Goal: Task Accomplishment & Management: Complete application form

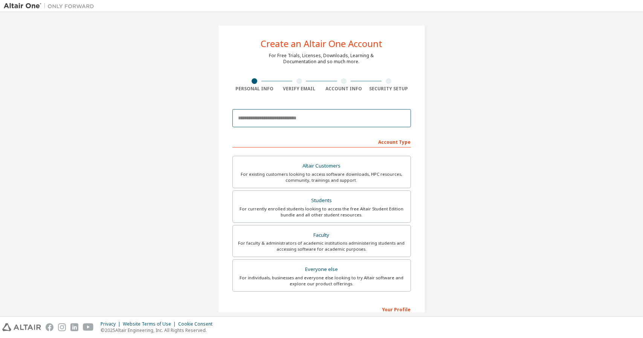
click at [301, 123] on input "email" at bounding box center [321, 118] width 178 height 18
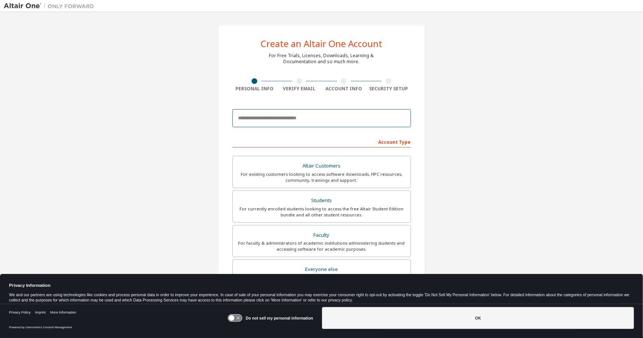
type input "**********"
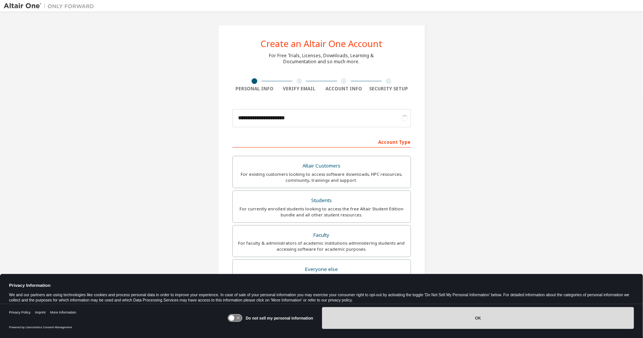
click at [440, 317] on button "OK" at bounding box center [478, 318] width 312 height 22
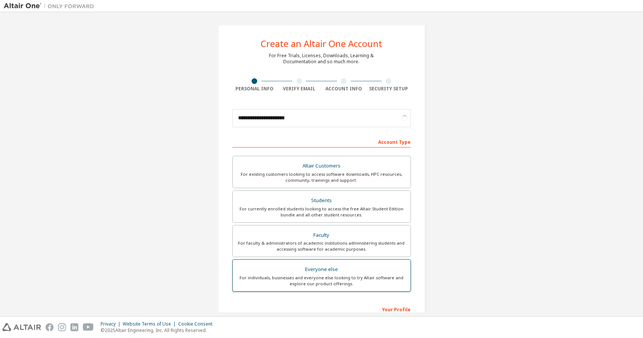
click at [348, 280] on div "For individuals, businesses and everyone else looking to try Altair software an…" at bounding box center [321, 281] width 169 height 12
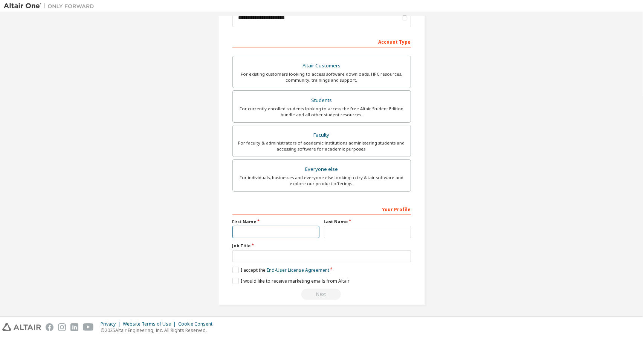
click at [303, 233] on input "text" at bounding box center [275, 232] width 87 height 12
type input "**"
click at [339, 233] on input "text" at bounding box center [367, 232] width 87 height 12
click at [334, 264] on div "Your Profile First Name ** Last Name Job Title Please provide State/Province to…" at bounding box center [321, 252] width 178 height 98
click at [328, 259] on input "text" at bounding box center [321, 256] width 178 height 12
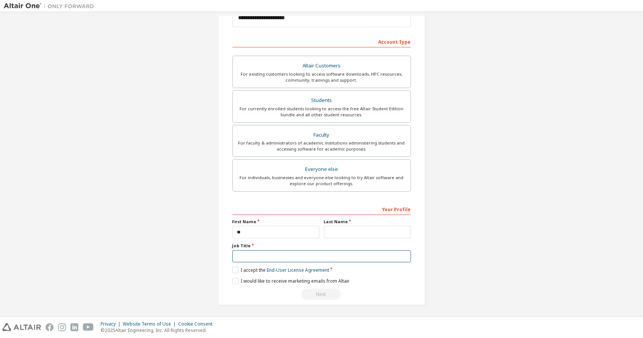
type input "***"
click at [237, 268] on label "I accept the End-User License Agreement" at bounding box center [280, 270] width 97 height 6
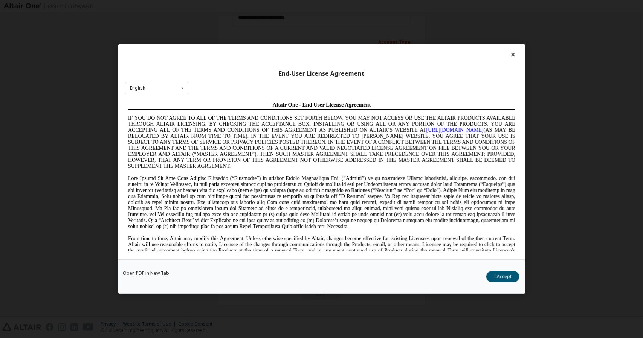
scroll to position [0, 0]
click at [171, 89] on div "English English Chinese French German Japanese Korean Portuguese" at bounding box center [156, 88] width 63 height 12
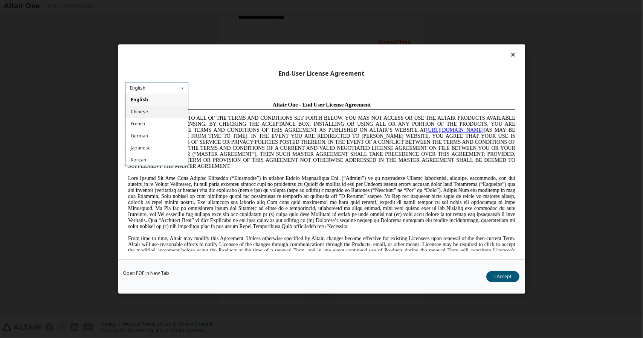
click at [140, 113] on span "Chinese" at bounding box center [138, 112] width 17 height 6
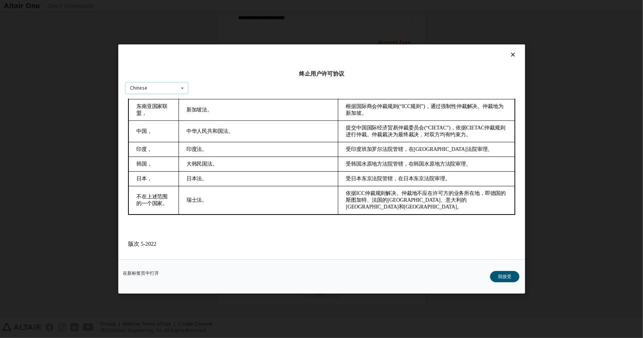
scroll to position [1614, 0]
drag, startPoint x: 515, startPoint y: 114, endPoint x: 640, endPoint y: 370, distance: 285.3
click at [507, 273] on button "我接受" at bounding box center [504, 276] width 29 height 11
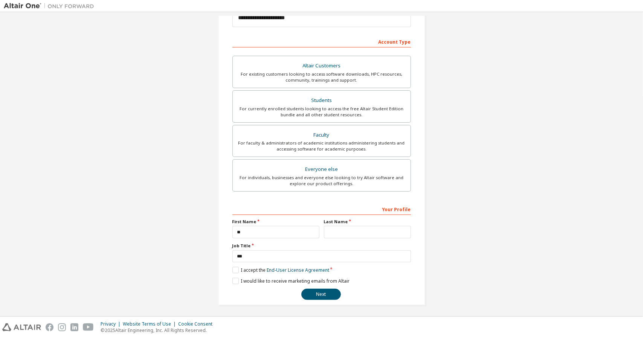
click at [237, 282] on div "**********" at bounding box center [321, 252] width 178 height 98
click at [328, 294] on button "Next" at bounding box center [321, 294] width 40 height 11
click at [352, 229] on input "text" at bounding box center [367, 232] width 87 height 12
type input "**"
click at [322, 290] on button "Next" at bounding box center [321, 294] width 40 height 11
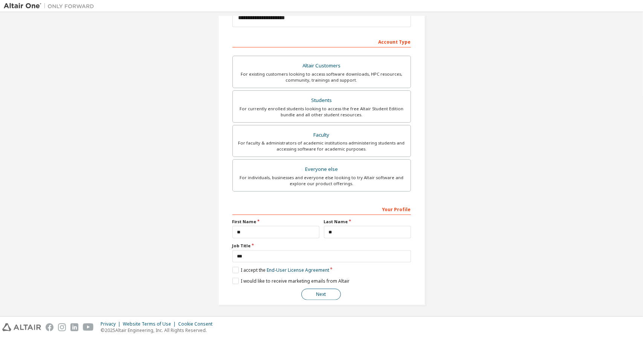
click at [329, 295] on button "Next" at bounding box center [321, 294] width 40 height 11
drag, startPoint x: 236, startPoint y: 279, endPoint x: 262, endPoint y: 285, distance: 27.0
click at [236, 279] on label "I would like to receive marketing emails from Altair" at bounding box center [290, 281] width 117 height 6
click at [322, 293] on button "Next" at bounding box center [321, 294] width 40 height 11
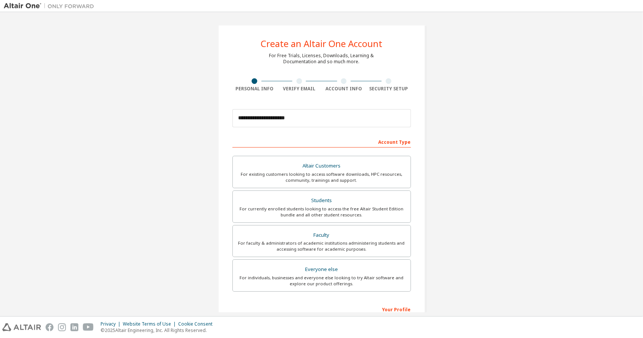
scroll to position [100, 0]
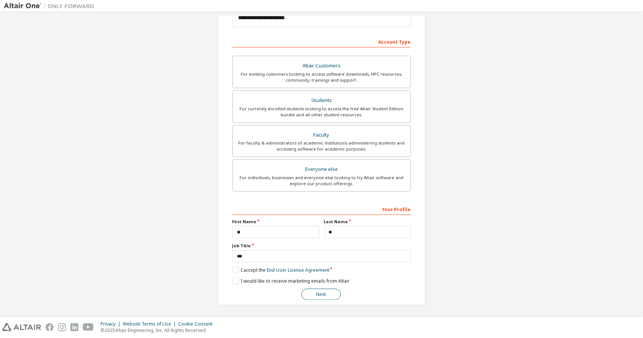
click at [324, 291] on button "Next" at bounding box center [321, 294] width 40 height 11
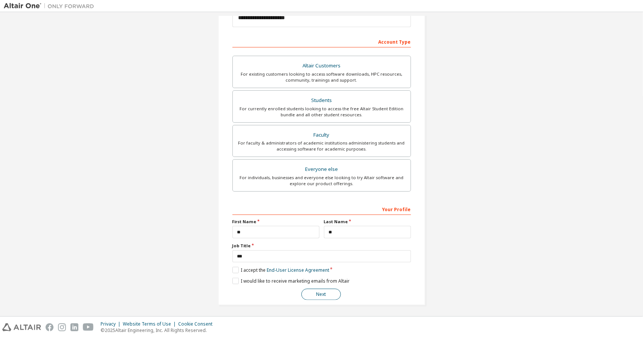
click at [324, 291] on button "Next" at bounding box center [321, 294] width 40 height 11
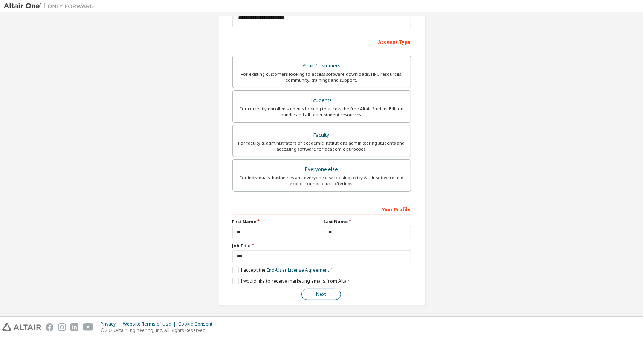
click at [324, 291] on button "Next" at bounding box center [321, 294] width 40 height 11
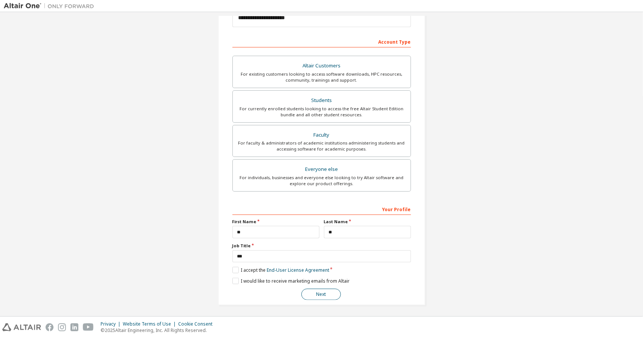
click at [324, 291] on button "Next" at bounding box center [321, 294] width 40 height 11
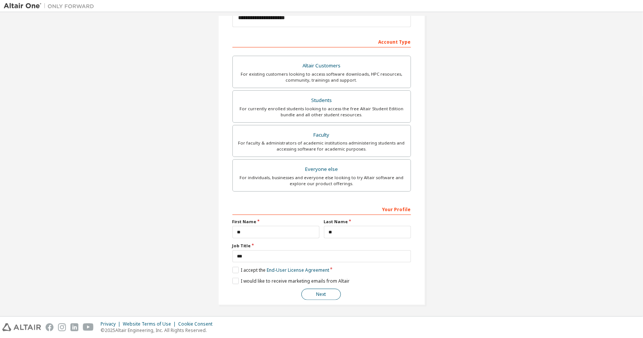
click at [324, 291] on button "Next" at bounding box center [321, 294] width 40 height 11
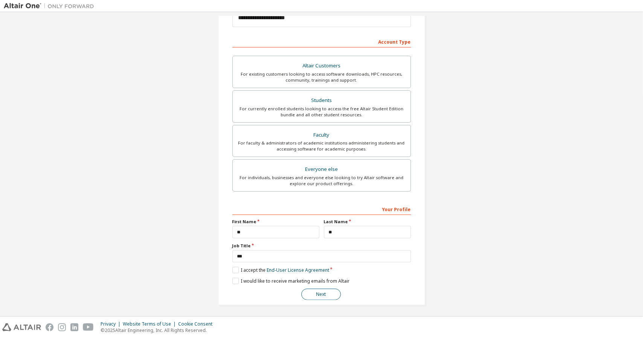
click at [324, 291] on button "Next" at bounding box center [321, 294] width 40 height 11
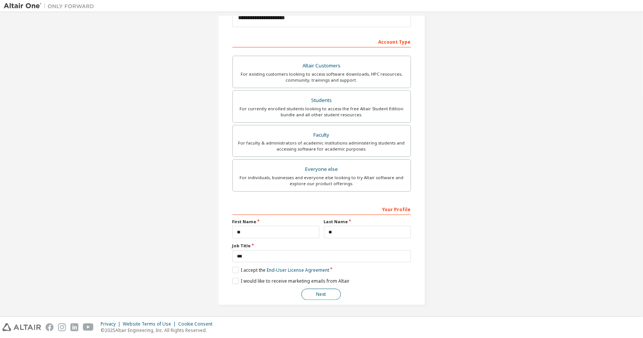
click at [324, 291] on button "Next" at bounding box center [321, 294] width 40 height 11
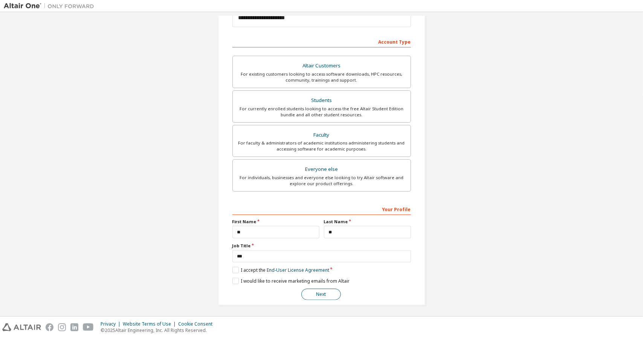
click at [324, 291] on button "Next" at bounding box center [321, 294] width 40 height 11
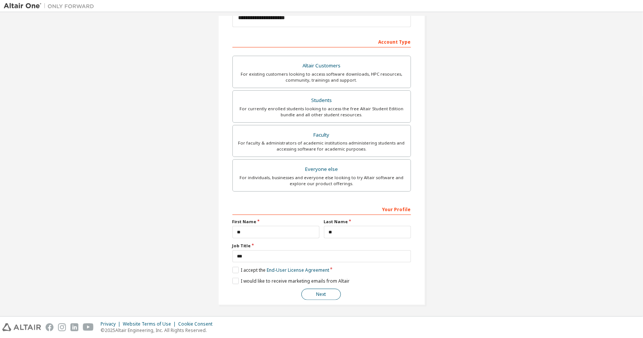
click at [324, 291] on button "Next" at bounding box center [321, 294] width 40 height 11
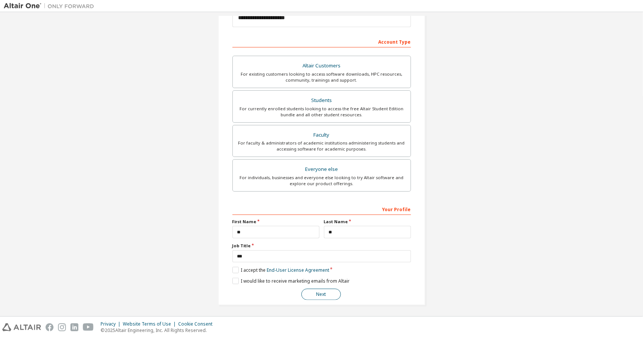
click at [324, 291] on button "Next" at bounding box center [321, 294] width 40 height 11
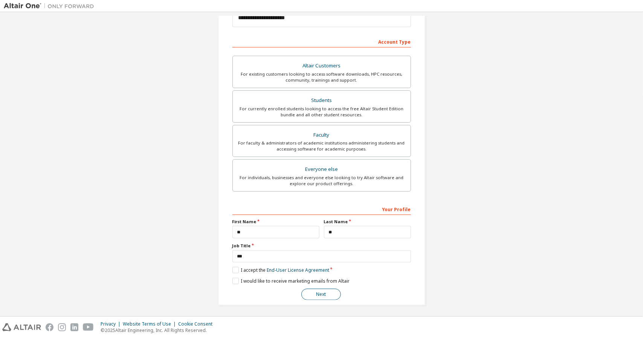
click at [324, 291] on button "Next" at bounding box center [321, 294] width 40 height 11
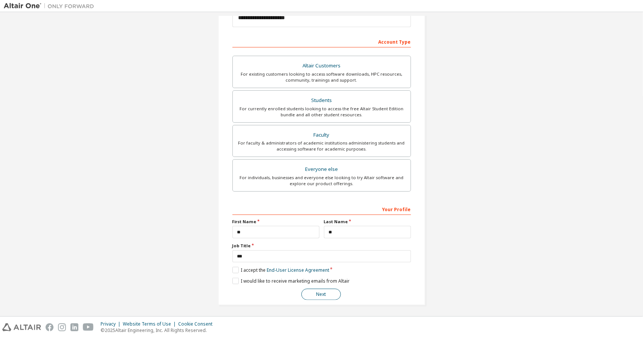
click at [324, 291] on button "Next" at bounding box center [321, 294] width 40 height 11
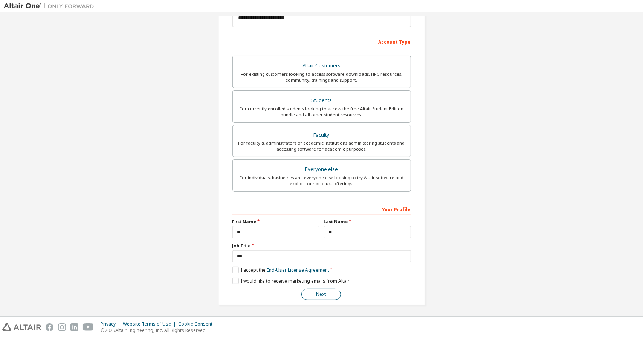
click at [324, 291] on button "Next" at bounding box center [321, 294] width 40 height 11
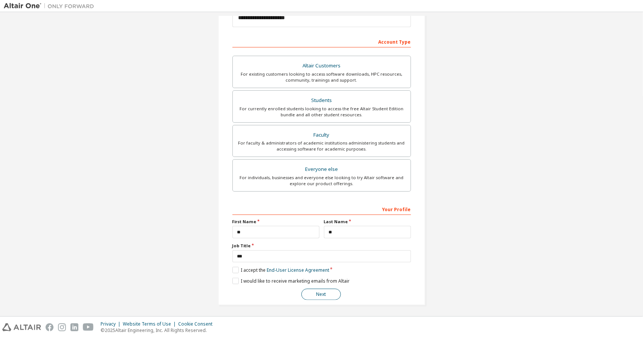
click at [324, 291] on button "Next" at bounding box center [321, 294] width 40 height 11
